Goal: Information Seeking & Learning: Check status

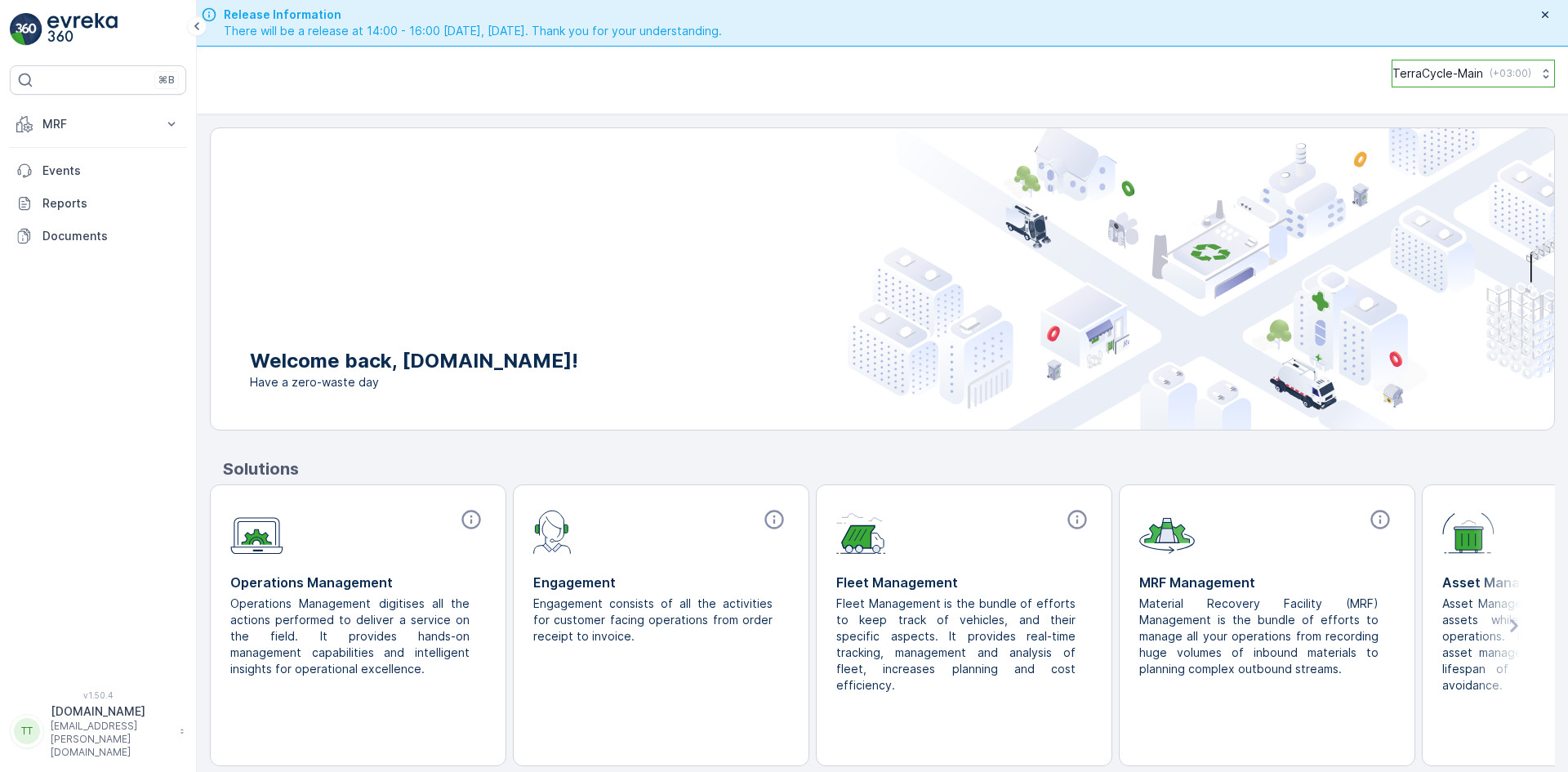
click at [1526, 87] on div "TerraCycle-Main ( +03:00 )" at bounding box center [881, 80] width 1371 height 67
click at [1527, 81] on button "TerraCycle-Main ( +03:00 )" at bounding box center [1473, 73] width 163 height 27
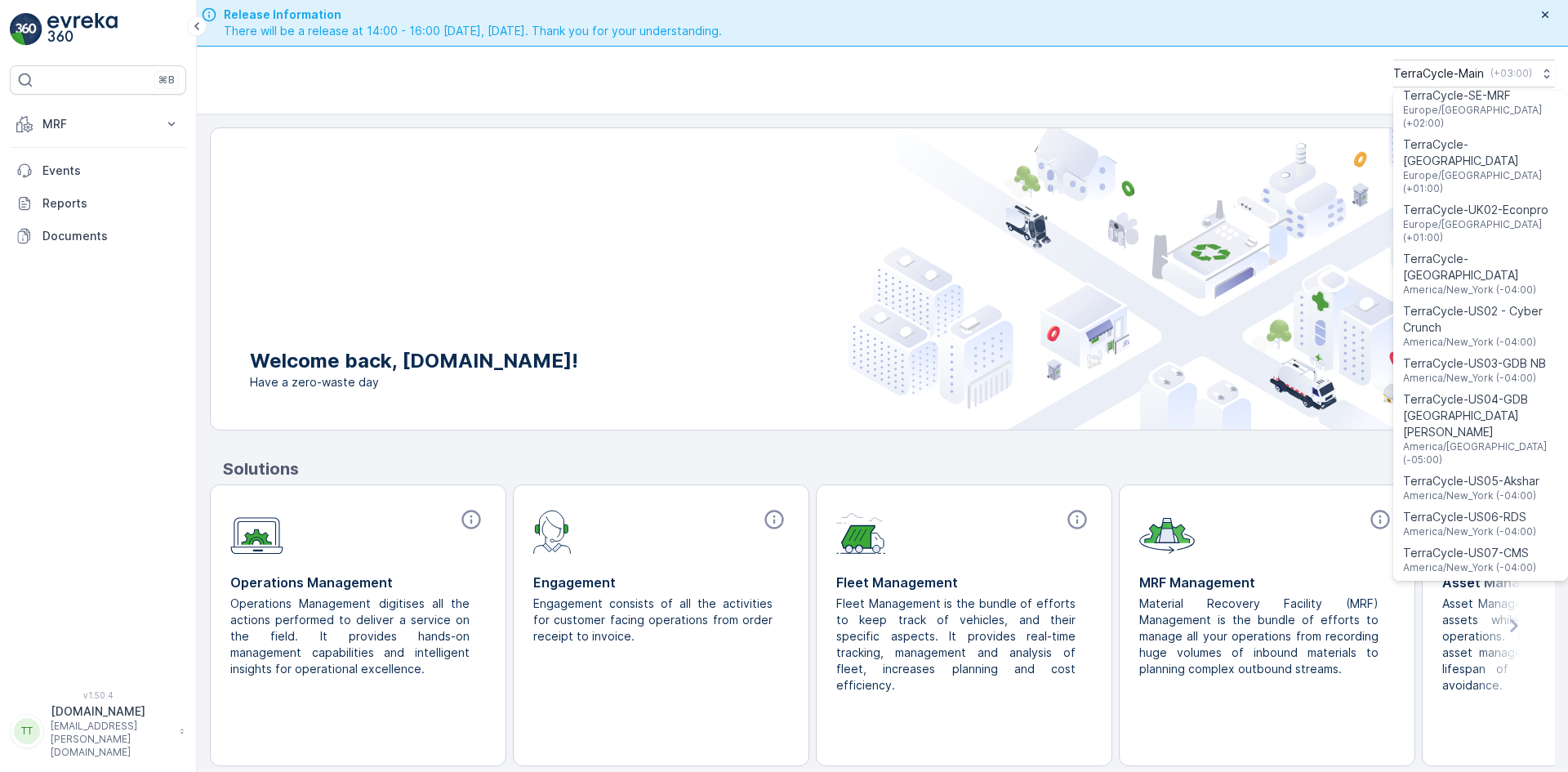
scroll to position [1143, 0]
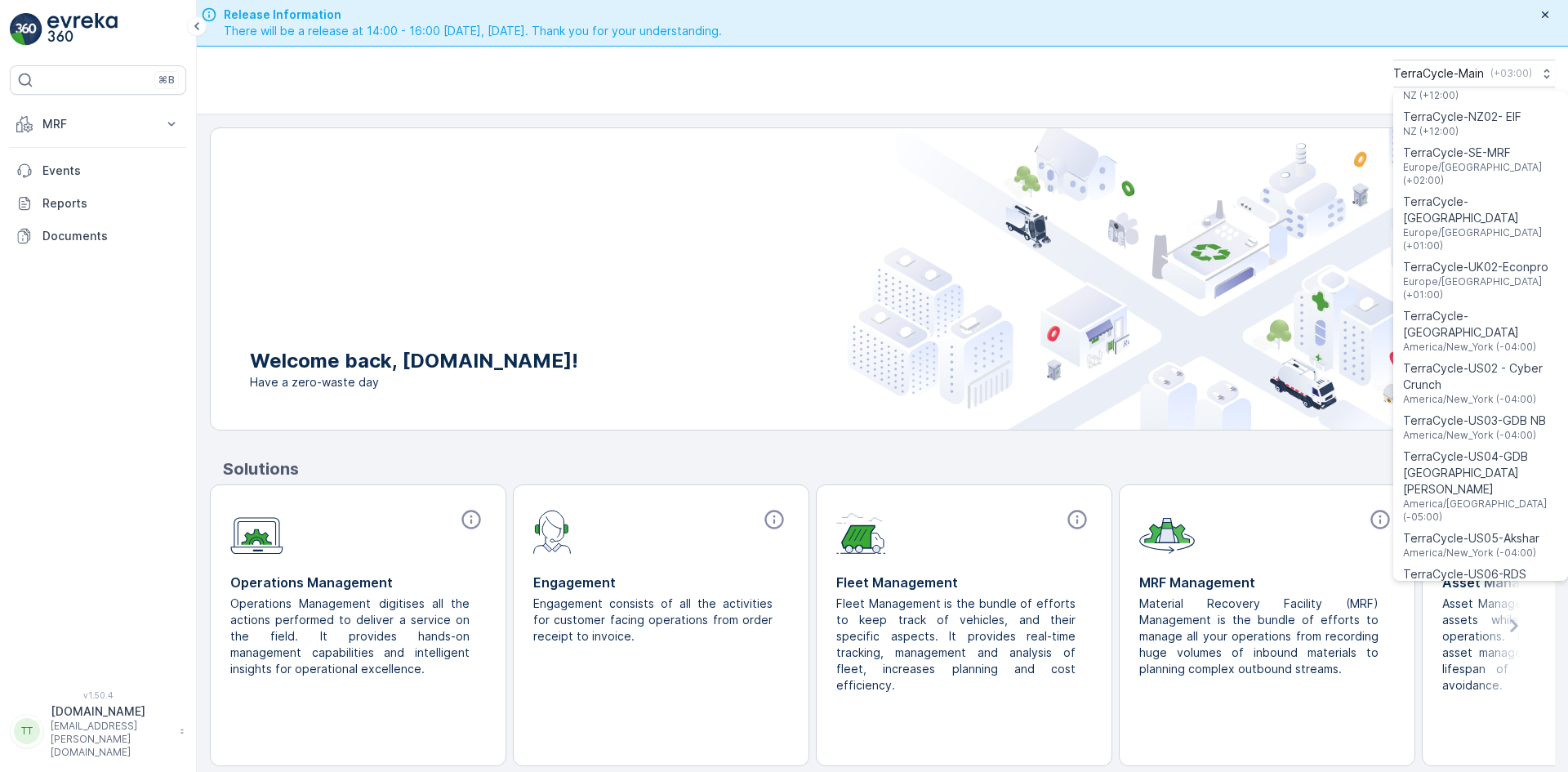
click at [1476, 638] on span "TerraCycle-US08-Aurora" at bounding box center [1481, 646] width 155 height 17
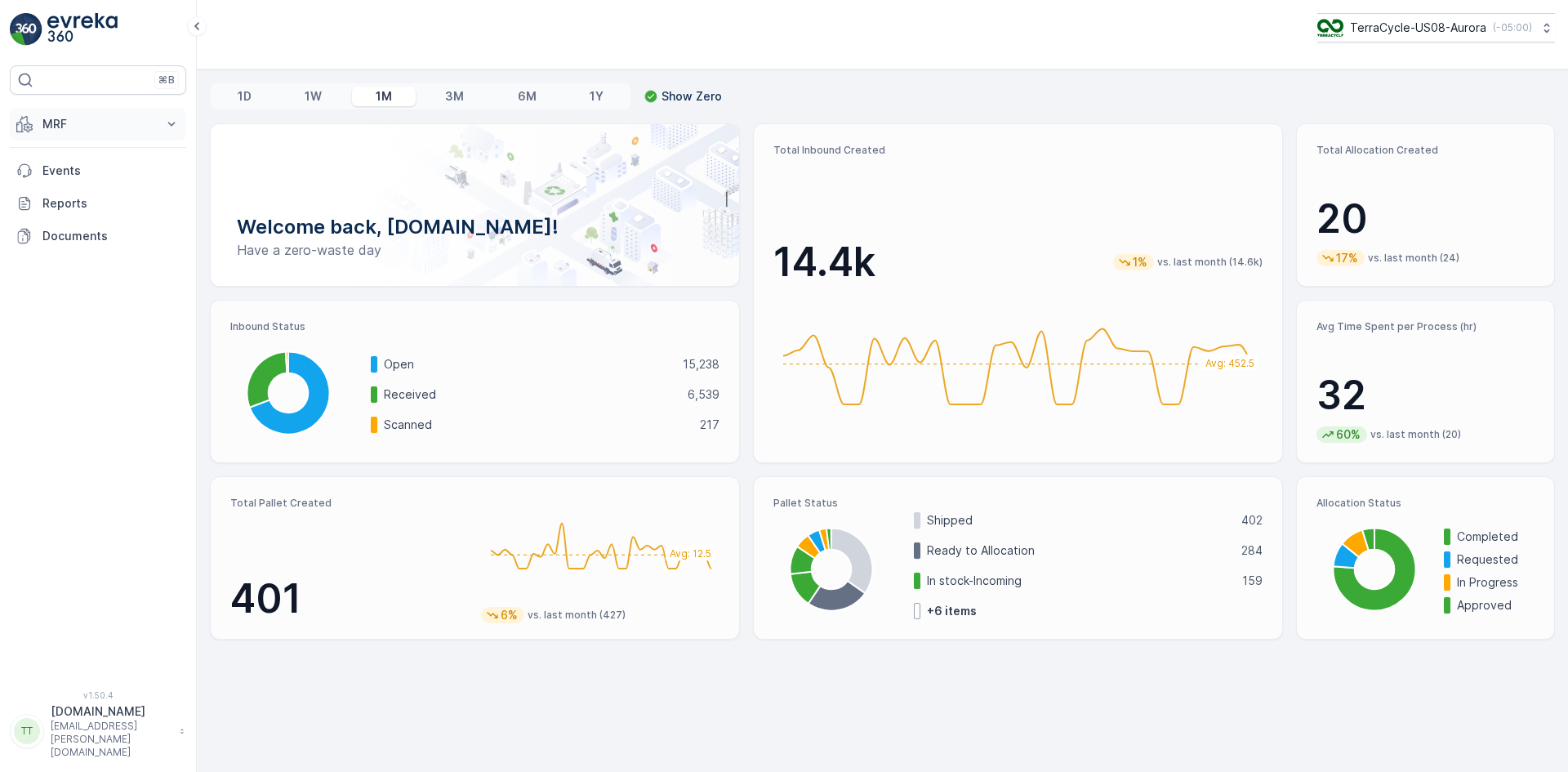
click at [128, 115] on button "MRF" at bounding box center [98, 124] width 176 height 32
click at [65, 242] on p "Allocation" at bounding box center [68, 244] width 54 height 17
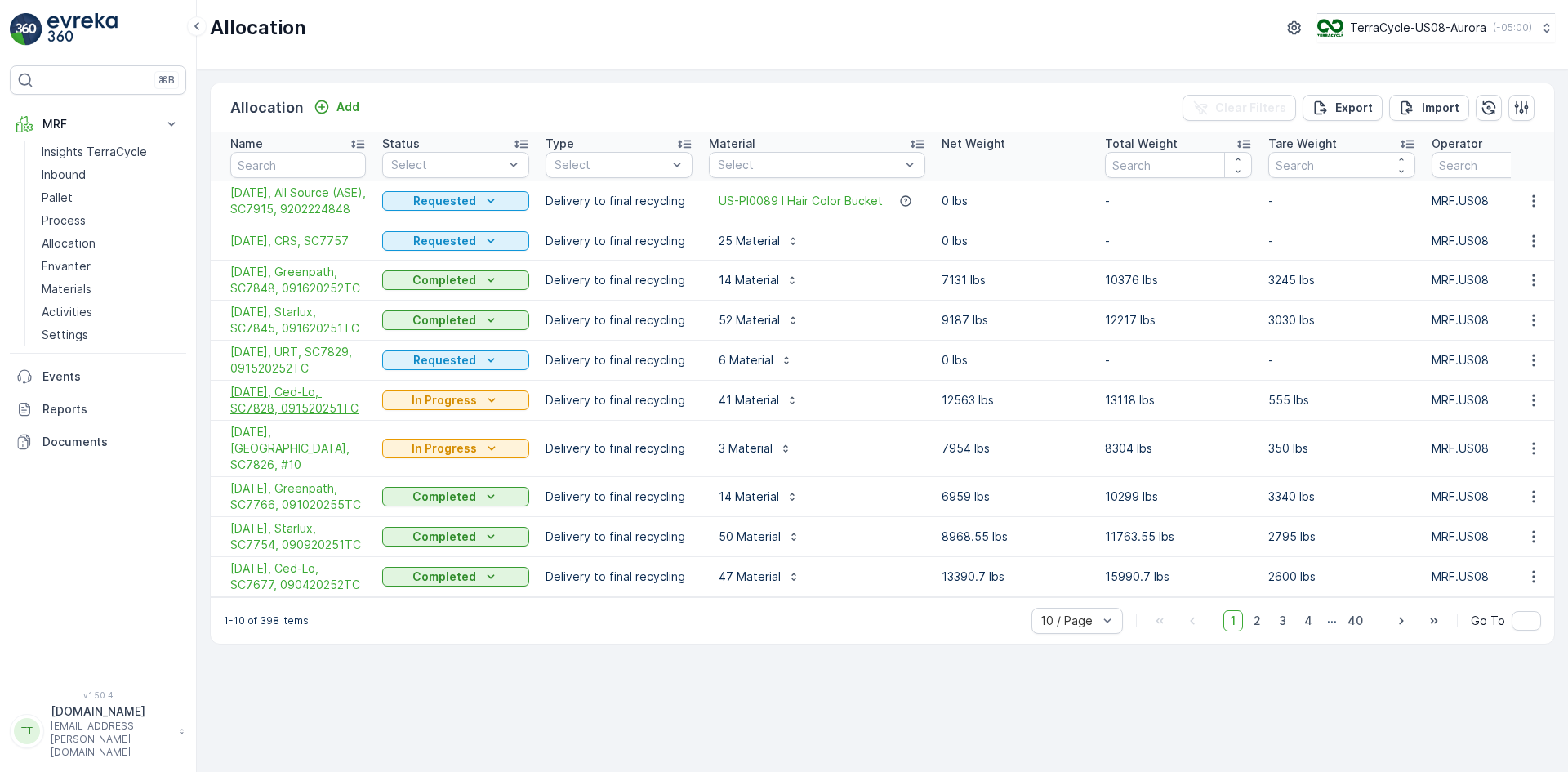
click at [305, 416] on span "[DATE], Ced-Lo, SC7828, 091520251TC" at bounding box center [298, 400] width 136 height 32
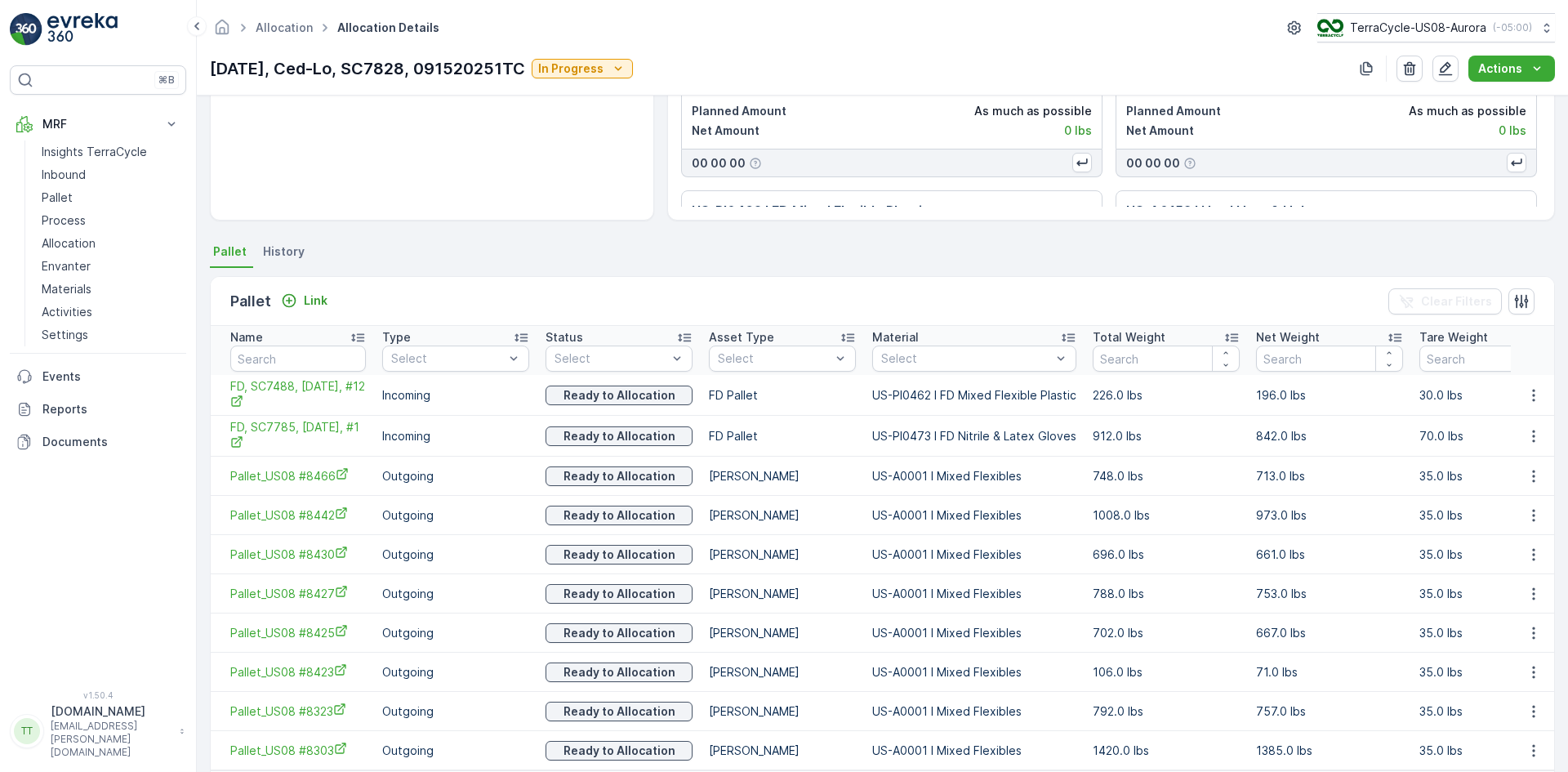
scroll to position [290, 0]
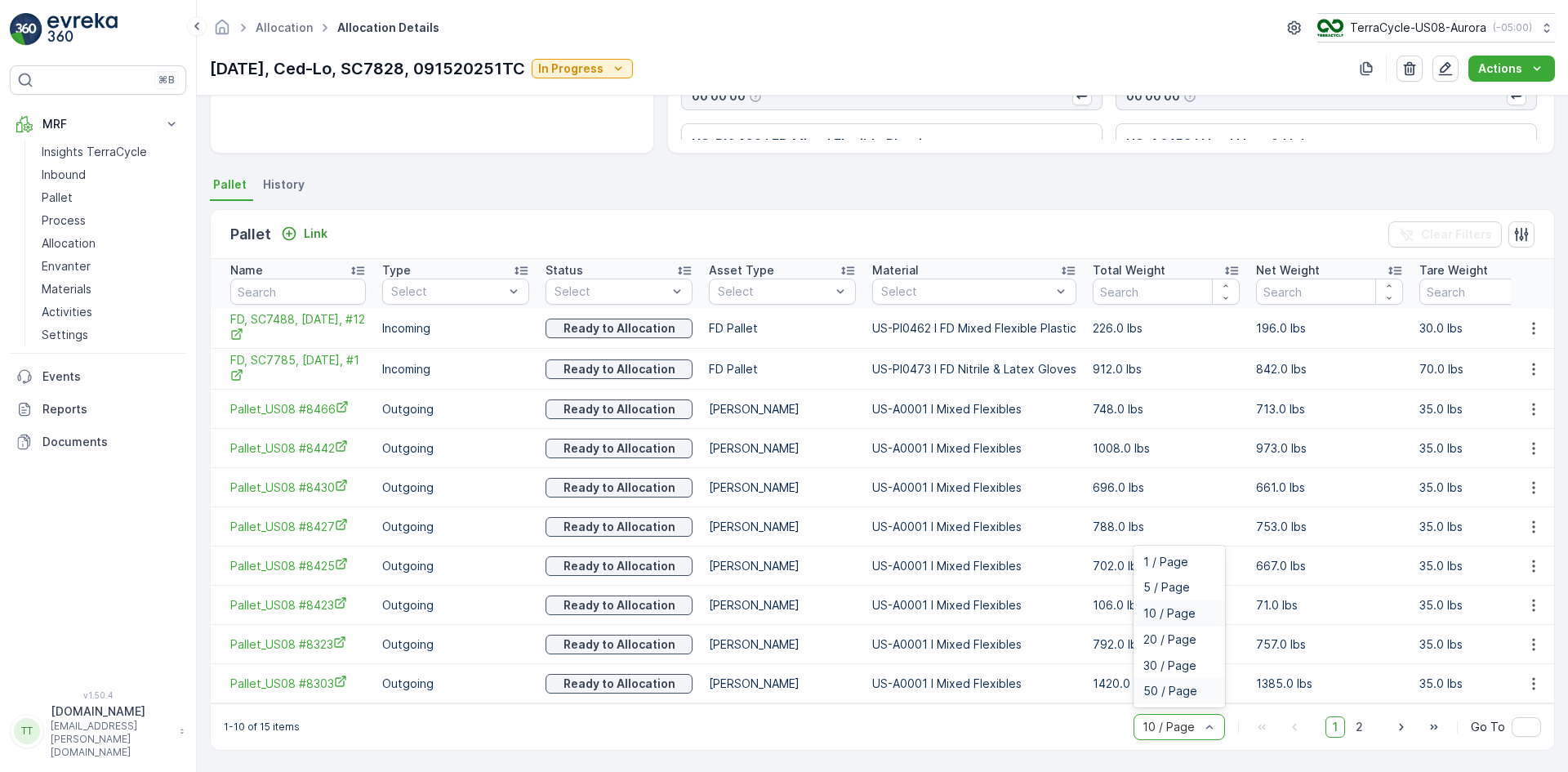
click at [1164, 682] on div "50 / Page" at bounding box center [1179, 690] width 92 height 26
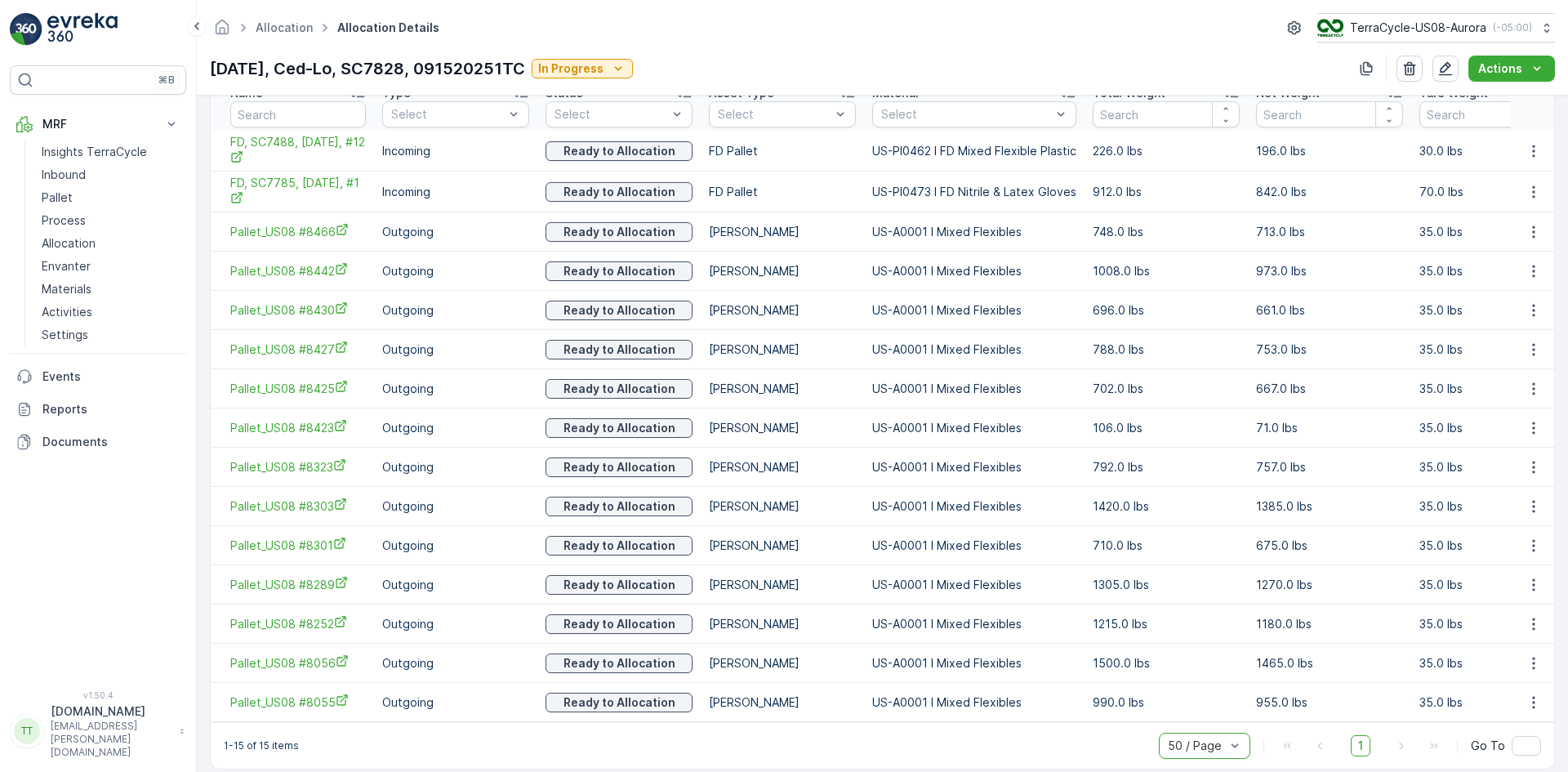
scroll to position [486, 0]
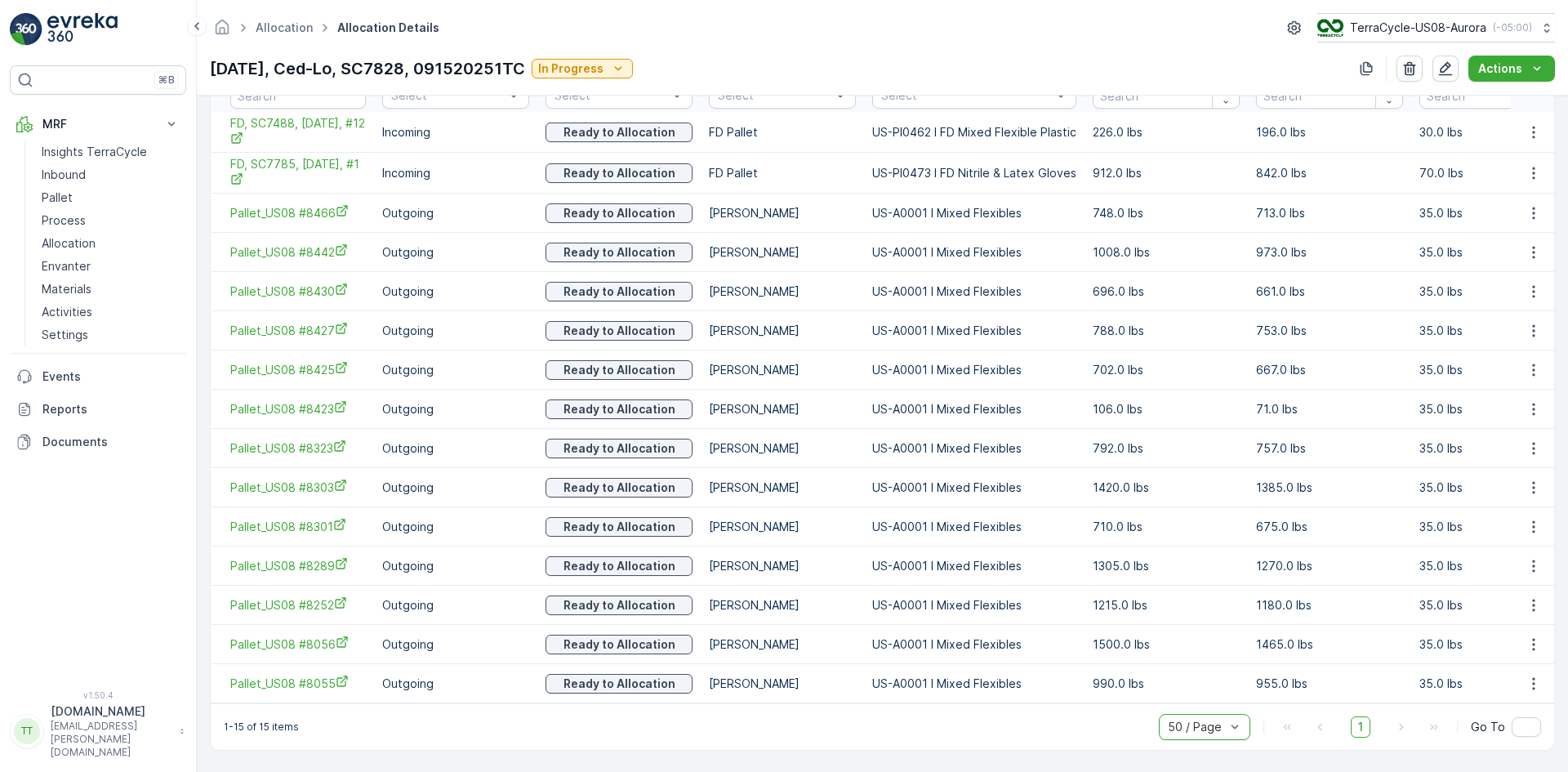
drag, startPoint x: 149, startPoint y: 530, endPoint x: 157, endPoint y: 479, distance: 51.6
click at [149, 530] on div "⌘B MRF Insights TerraCycle Inbound Pallet Process Allocation Envanter Materials…" at bounding box center [98, 367] width 176 height 605
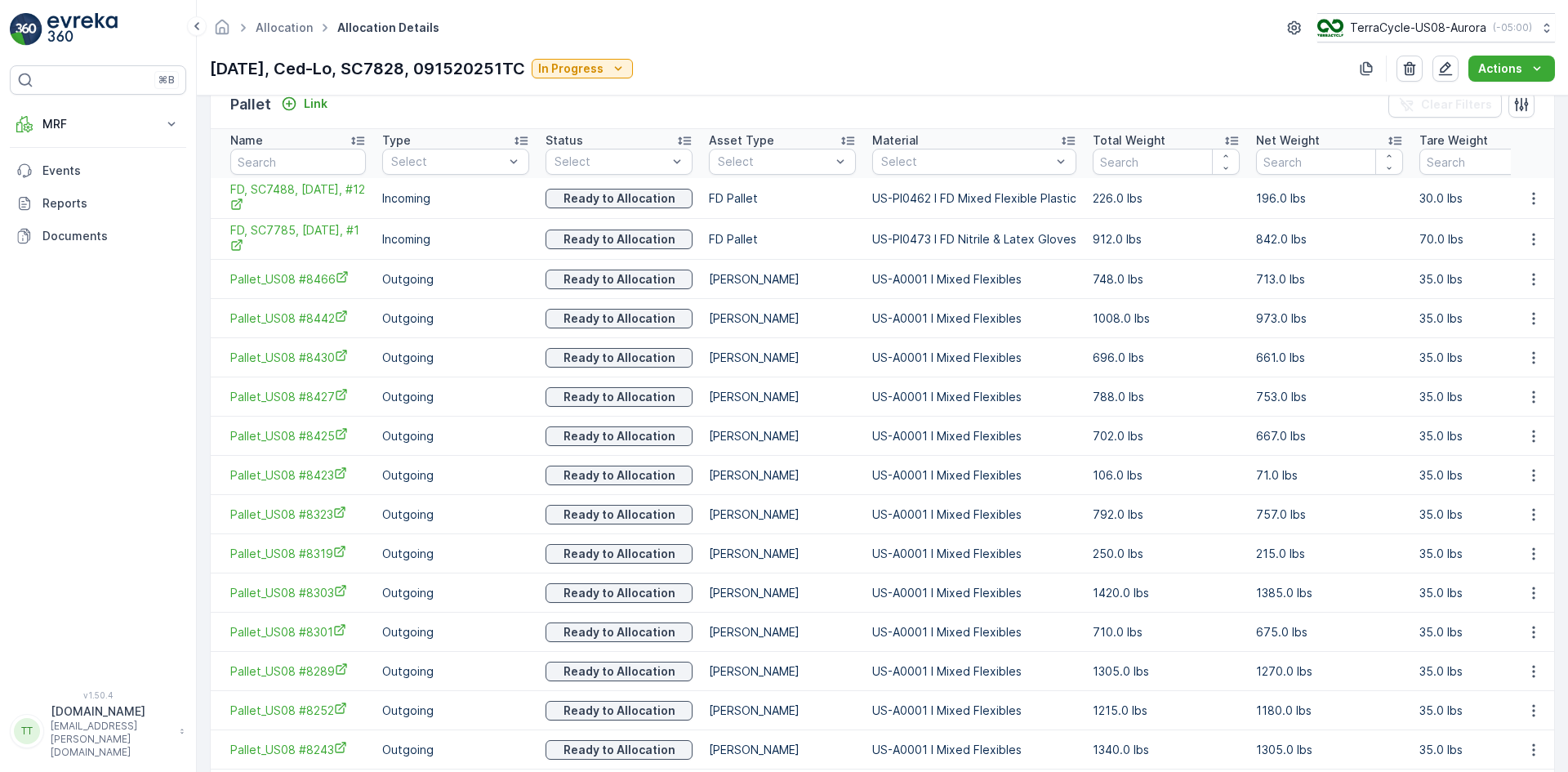
scroll to position [565, 0]
